Goal: Task Accomplishment & Management: Manage account settings

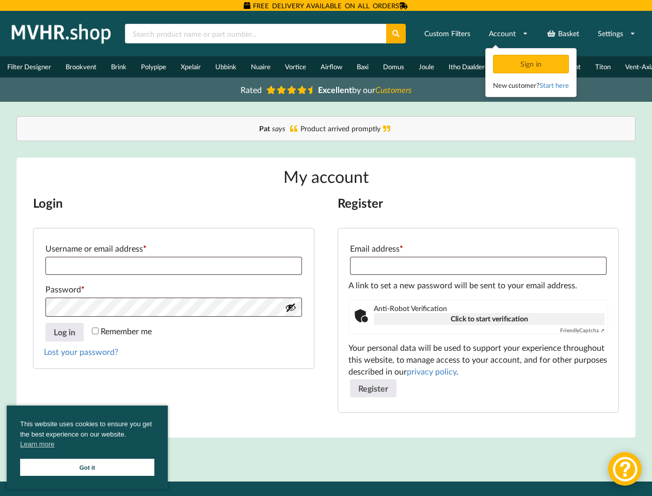
click at [326, 248] on div "Login Username or email address * Required Password * Required Remember me Log …" at bounding box center [326, 312] width 587 height 234
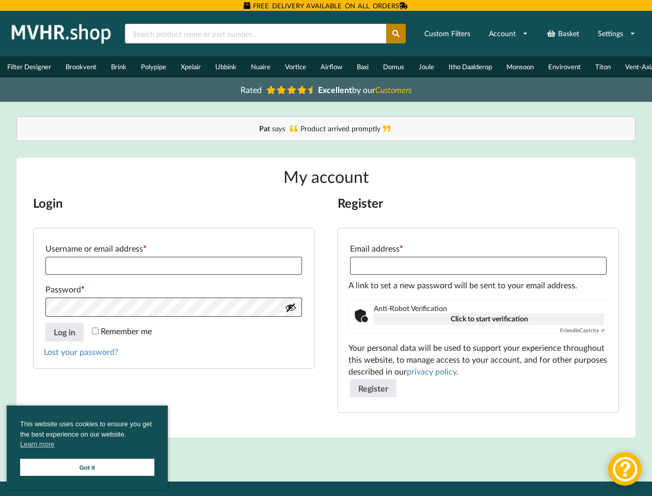
click at [397, 34] on icon at bounding box center [396, 33] width 9 height 7
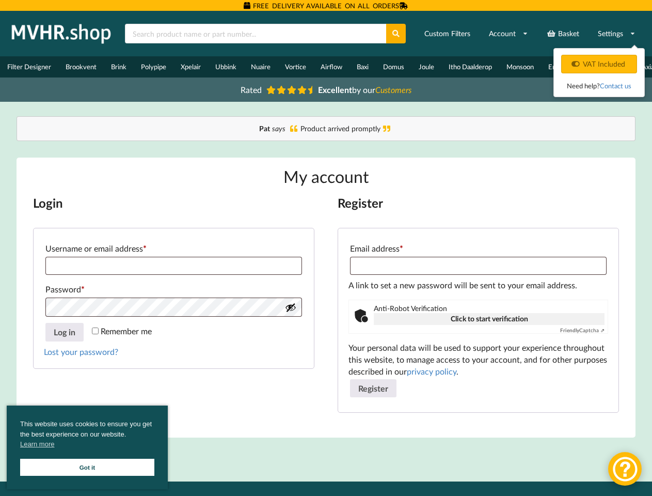
click at [617, 34] on link "Settings" at bounding box center [616, 33] width 51 height 19
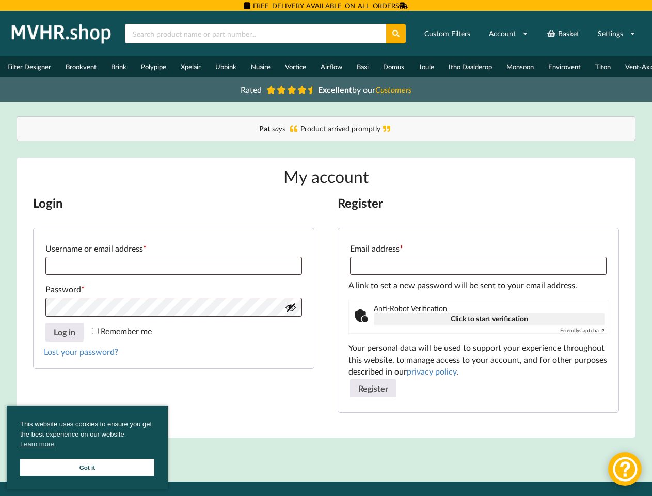
click at [291, 313] on button "Show password" at bounding box center [290, 307] width 11 height 11
click at [65, 338] on button "Log in" at bounding box center [64, 332] width 38 height 19
click at [373, 395] on button "Register" at bounding box center [373, 388] width 46 height 19
click at [87, 447] on span "This website uses cookies to ensure you get the best experience on our website.…" at bounding box center [87, 435] width 134 height 33
click at [625, 469] on div at bounding box center [626, 469] width 34 height 34
